Goal: Information Seeking & Learning: Learn about a topic

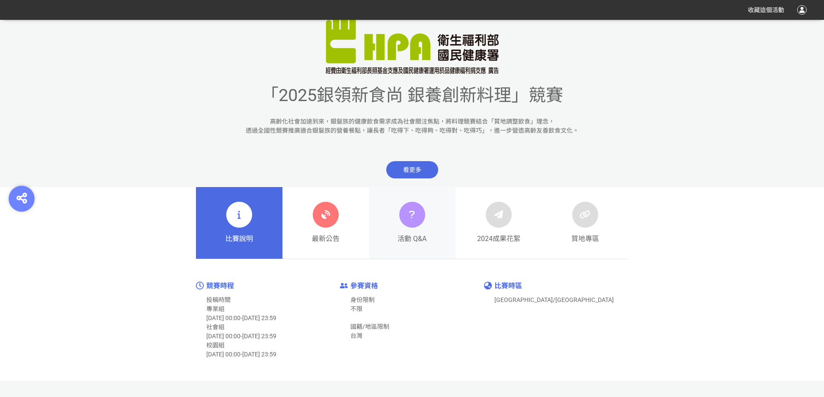
scroll to position [432, 0]
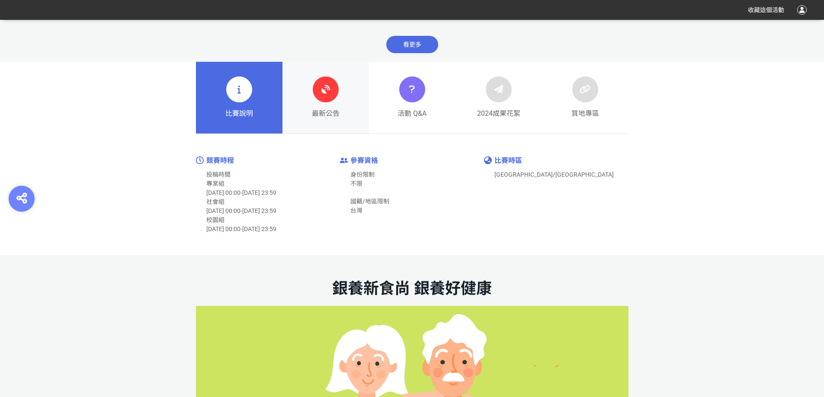
click at [314, 106] on div "最新公告" at bounding box center [326, 98] width 28 height 42
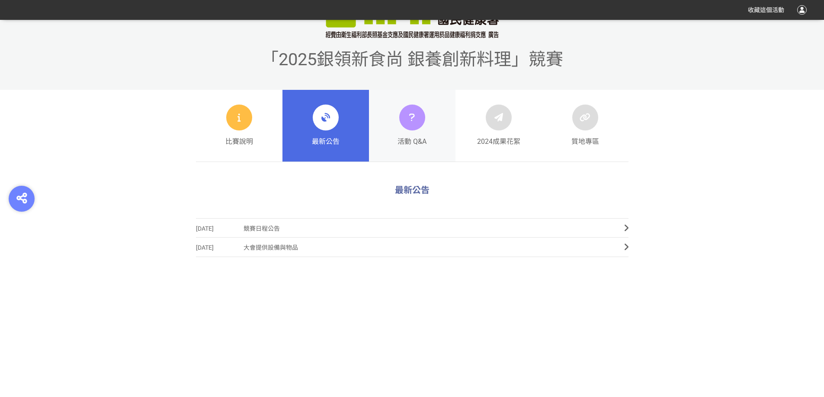
scroll to position [473, 0]
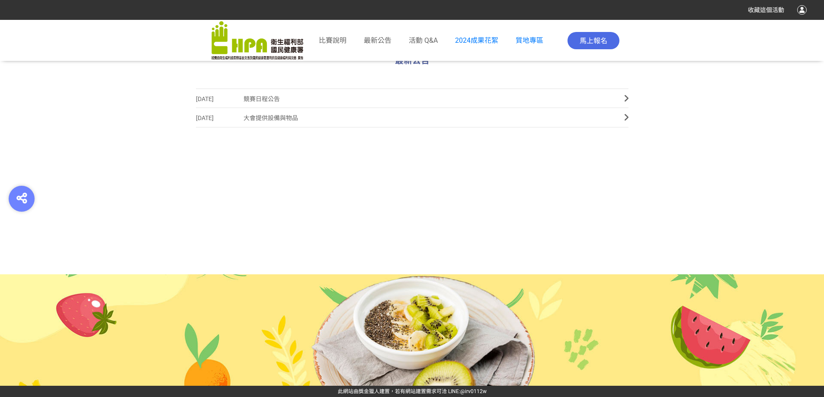
click at [624, 98] on icon at bounding box center [626, 98] width 4 height 9
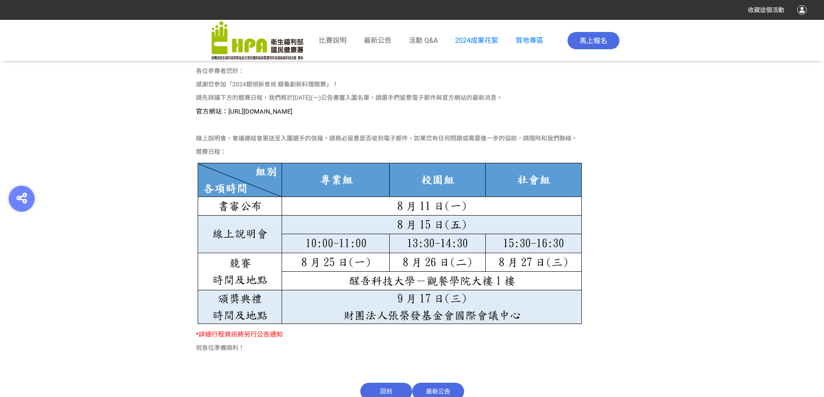
scroll to position [476, 0]
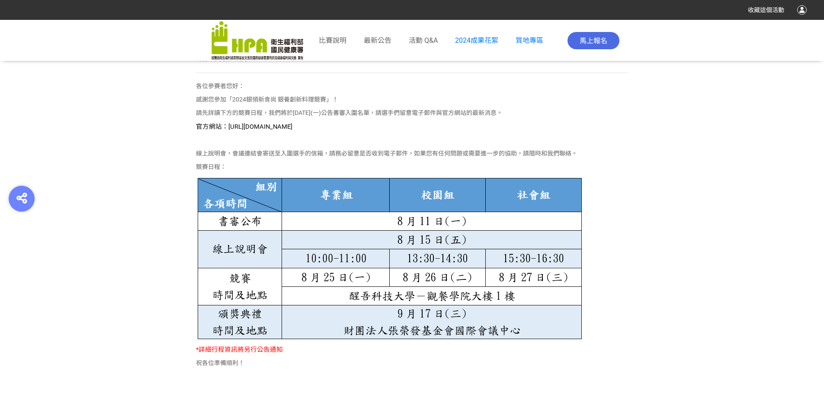
drag, startPoint x: 357, startPoint y: 126, endPoint x: 226, endPoint y: 128, distance: 131.0
click at [226, 128] on p "官方網站：[URL][DOMAIN_NAME]" at bounding box center [412, 127] width 432 height 10
copy span "https://contest.bhuntr.com/tw/GDHealthy/home/"
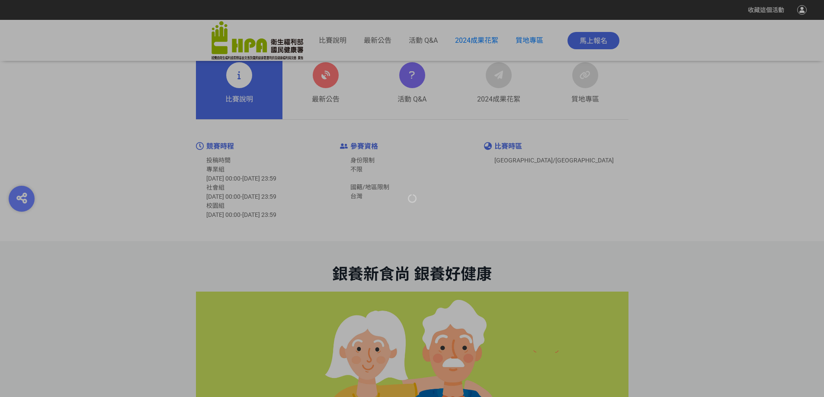
scroll to position [432, 0]
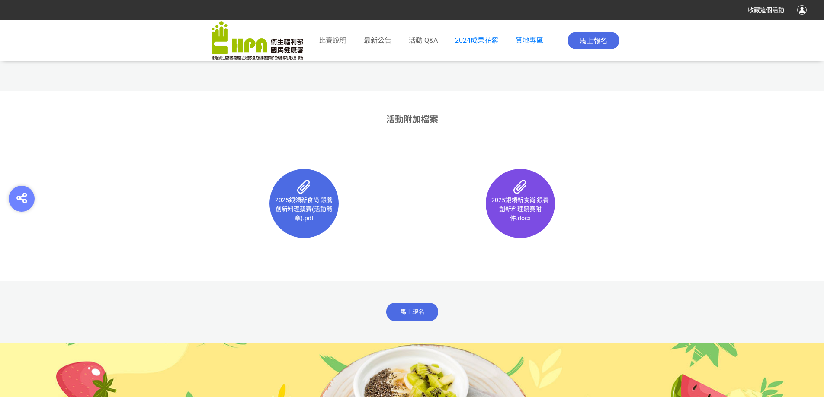
scroll to position [5404, 0]
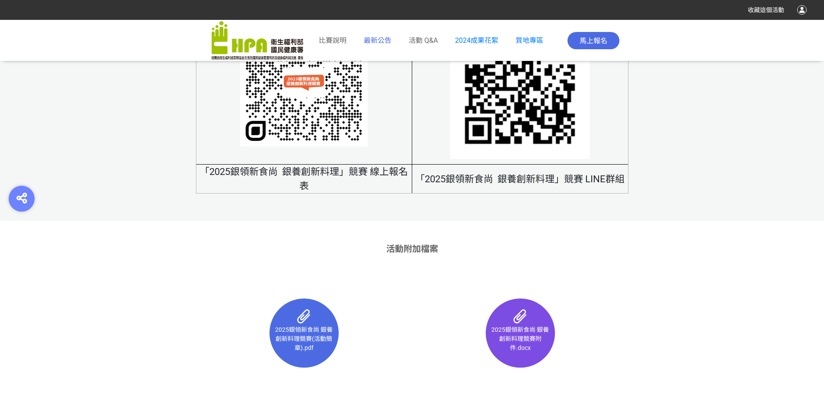
click at [381, 42] on span "最新公告" at bounding box center [378, 40] width 28 height 8
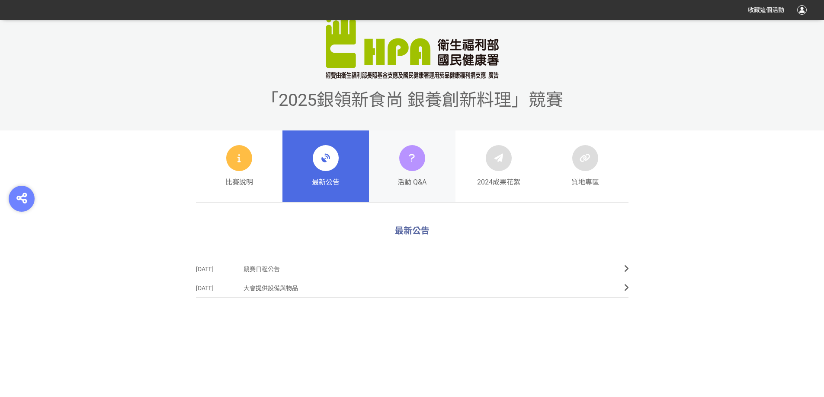
scroll to position [303, 0]
click at [624, 268] on icon at bounding box center [626, 268] width 4 height 9
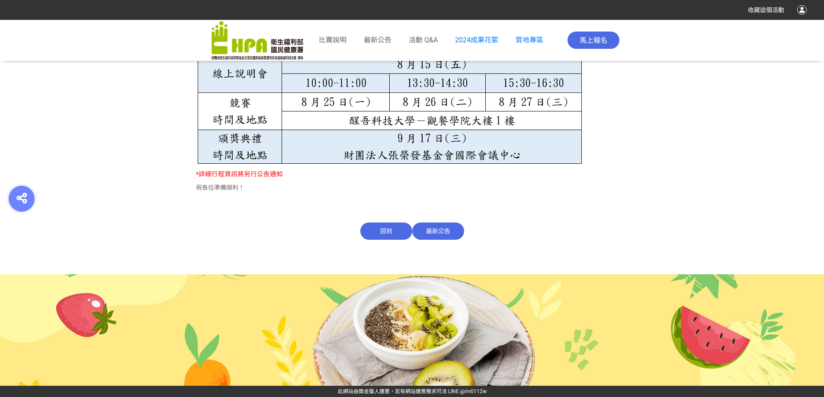
scroll to position [455, 0]
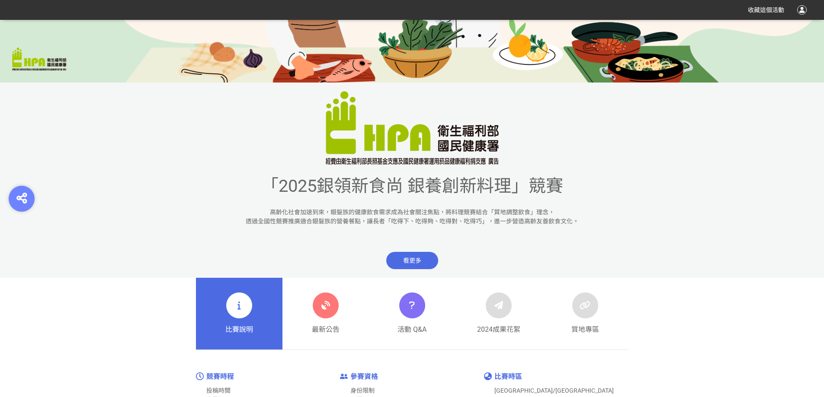
click at [397, 266] on span "看更多" at bounding box center [412, 260] width 52 height 17
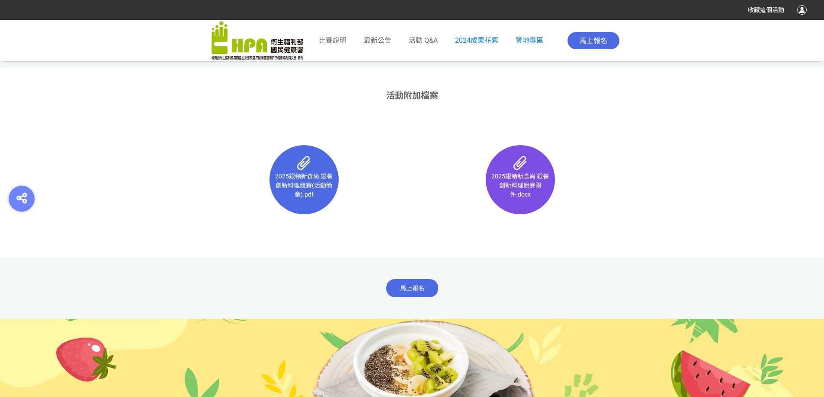
scroll to position [5620, 0]
